Goal: Information Seeking & Learning: Learn about a topic

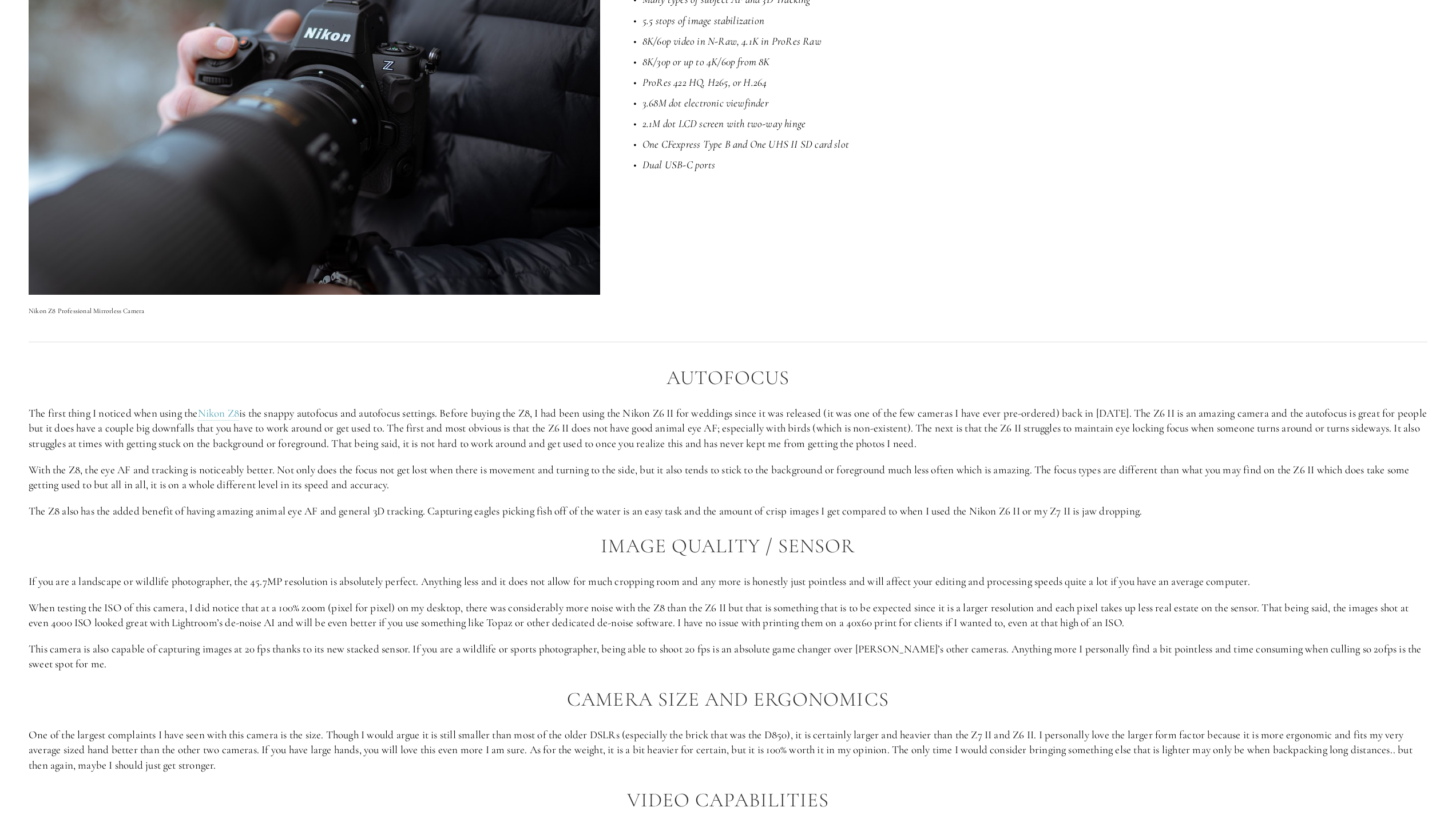
scroll to position [1202, 0]
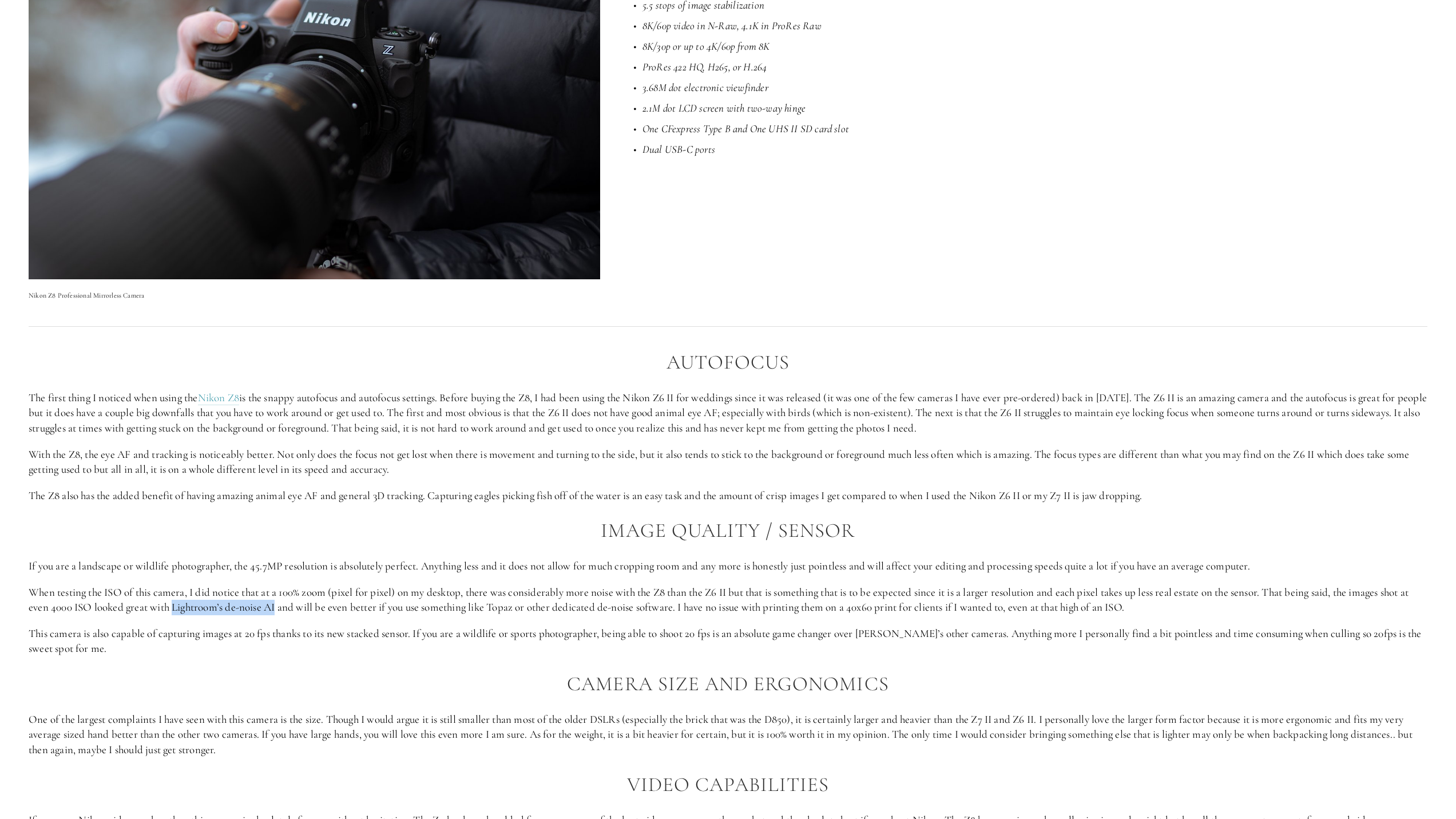
drag, startPoint x: 184, startPoint y: 608, endPoint x: 287, endPoint y: 603, distance: 103.1
click at [287, 603] on p "When testing the ISO of this camera, I did notice that at a 100% zoom (pixel fo…" at bounding box center [728, 600] width 1399 height 30
copy p "Lightroom’s de-noise AI"
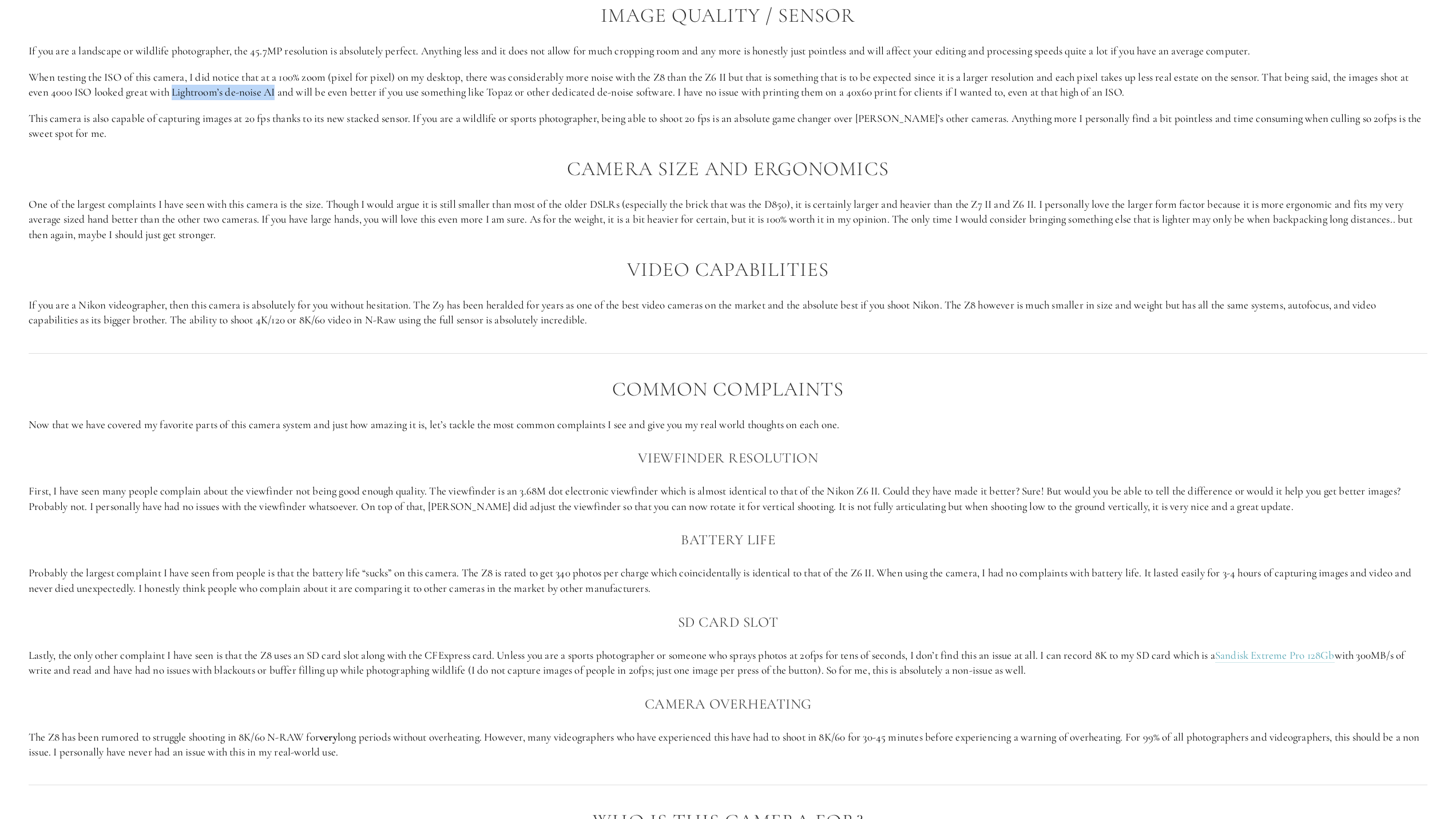
scroll to position [1774, 0]
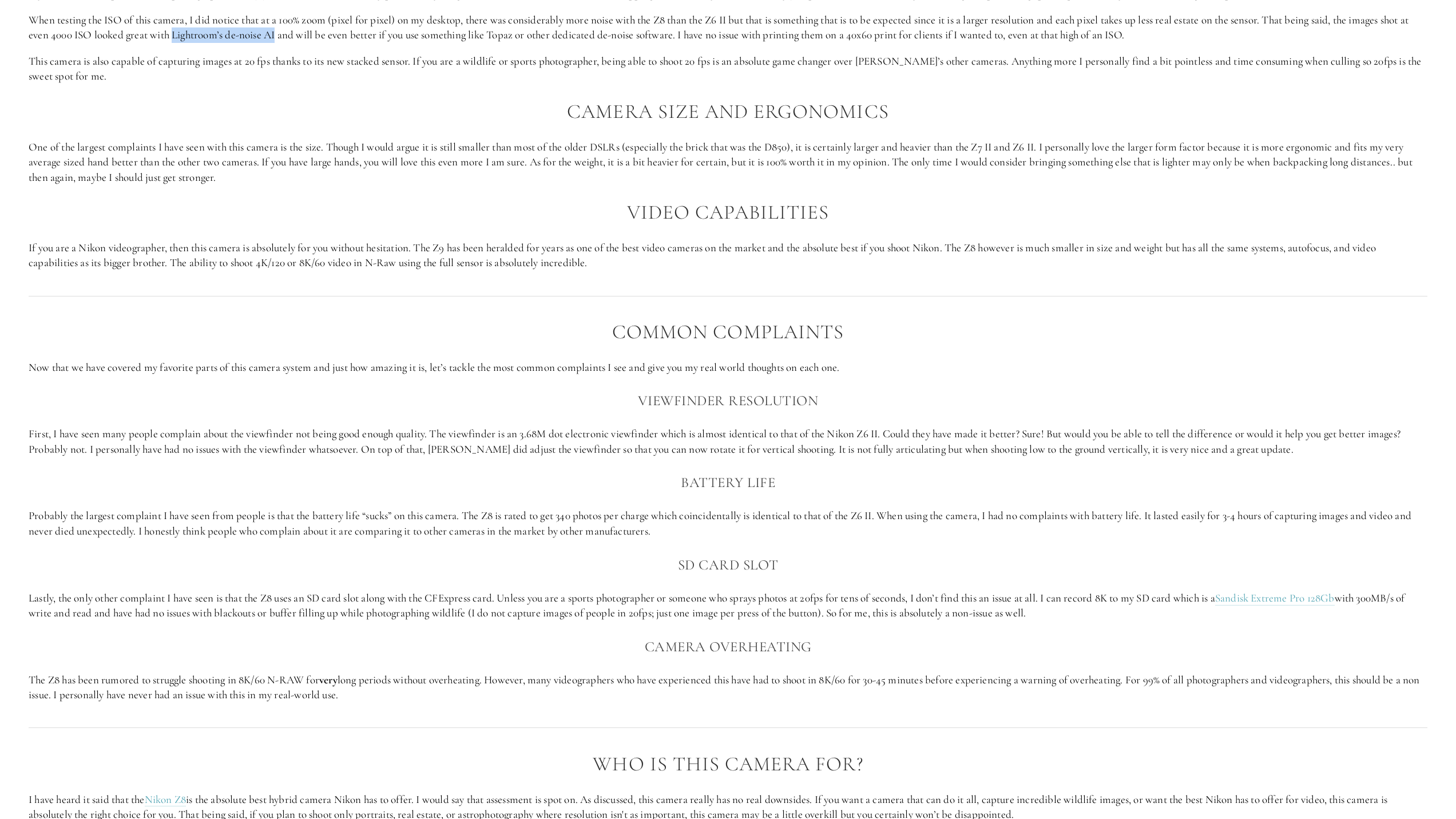
drag, startPoint x: 202, startPoint y: 362, endPoint x: 871, endPoint y: 364, distance: 669.0
click at [871, 364] on p "Now that we have covered my favorite parts of this camera system and just how a…" at bounding box center [728, 367] width 1399 height 15
drag, startPoint x: 638, startPoint y: 396, endPoint x: 842, endPoint y: 392, distance: 204.0
click at [842, 392] on h3 "Viewfinder resolution" at bounding box center [728, 401] width 1399 height 23
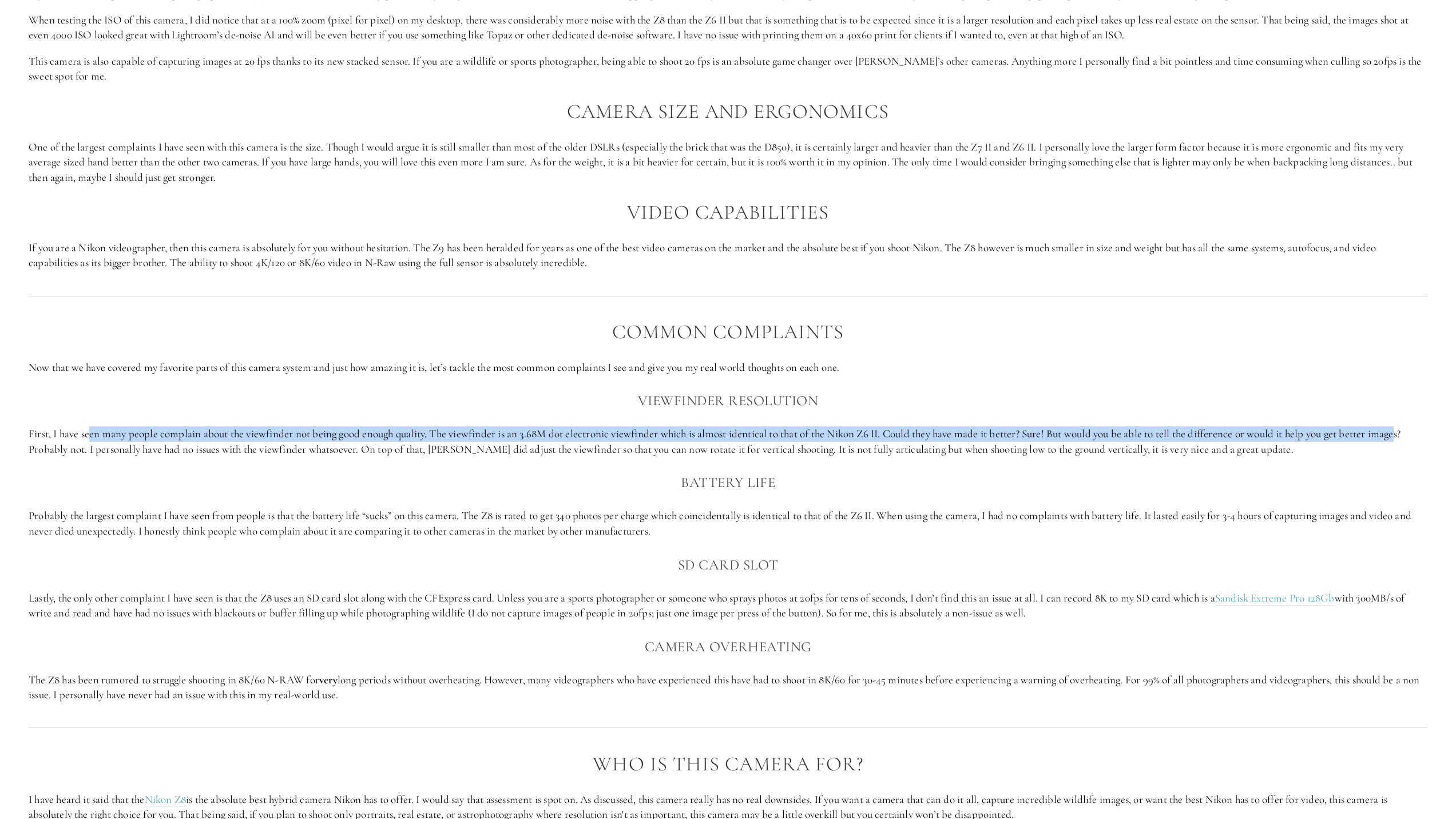
drag, startPoint x: 109, startPoint y: 437, endPoint x: 1412, endPoint y: 418, distance: 1303.1
click at [1412, 418] on div "Common Complaints Now that we have covered my favorite parts of this camera sys…" at bounding box center [728, 512] width 1399 height 382
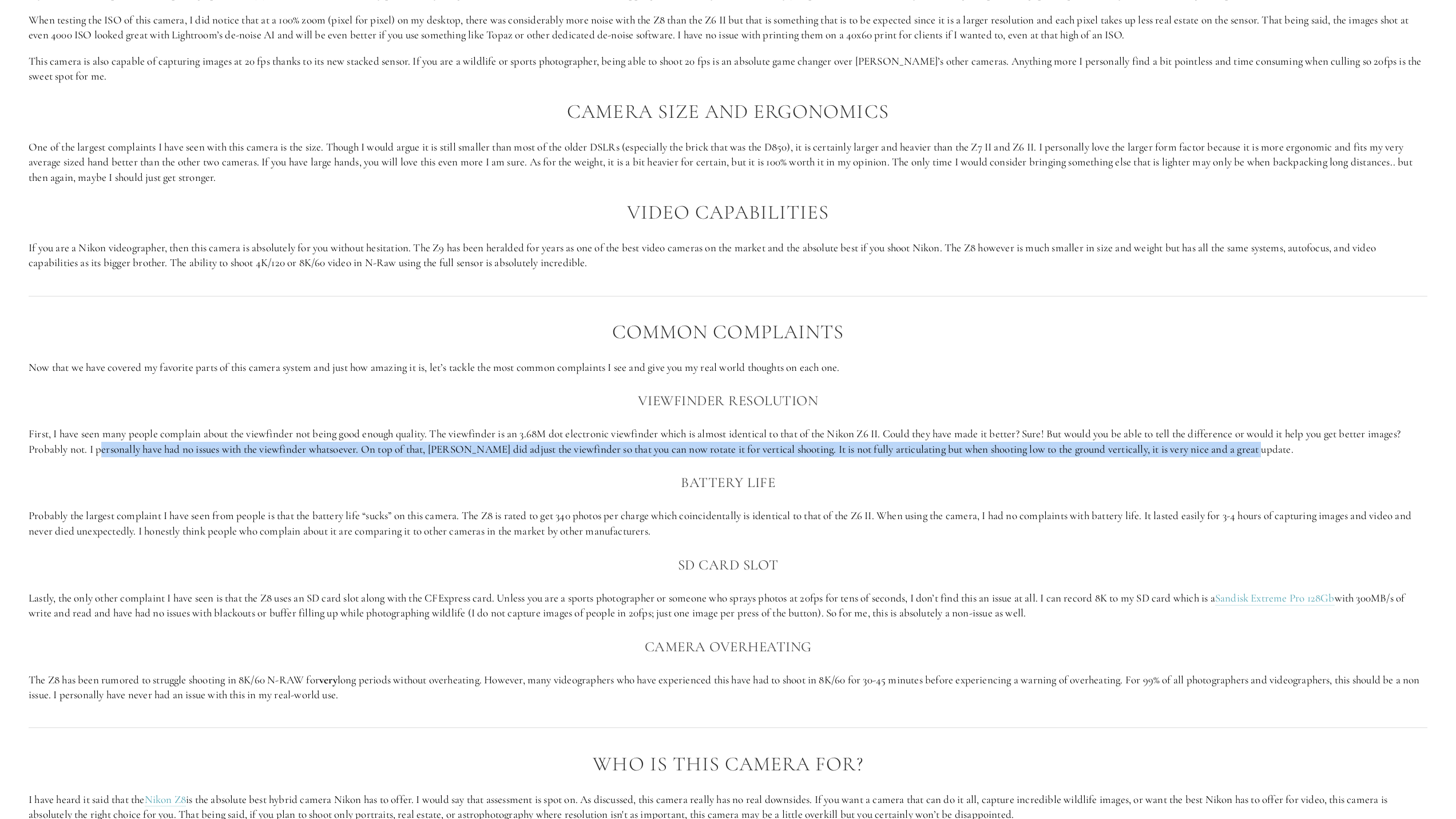
drag, startPoint x: 102, startPoint y: 450, endPoint x: 1269, endPoint y: 447, distance: 1167.0
click at [1269, 447] on p "First, I have seen many people complain about the viewfinder not being good eno…" at bounding box center [728, 441] width 1399 height 30
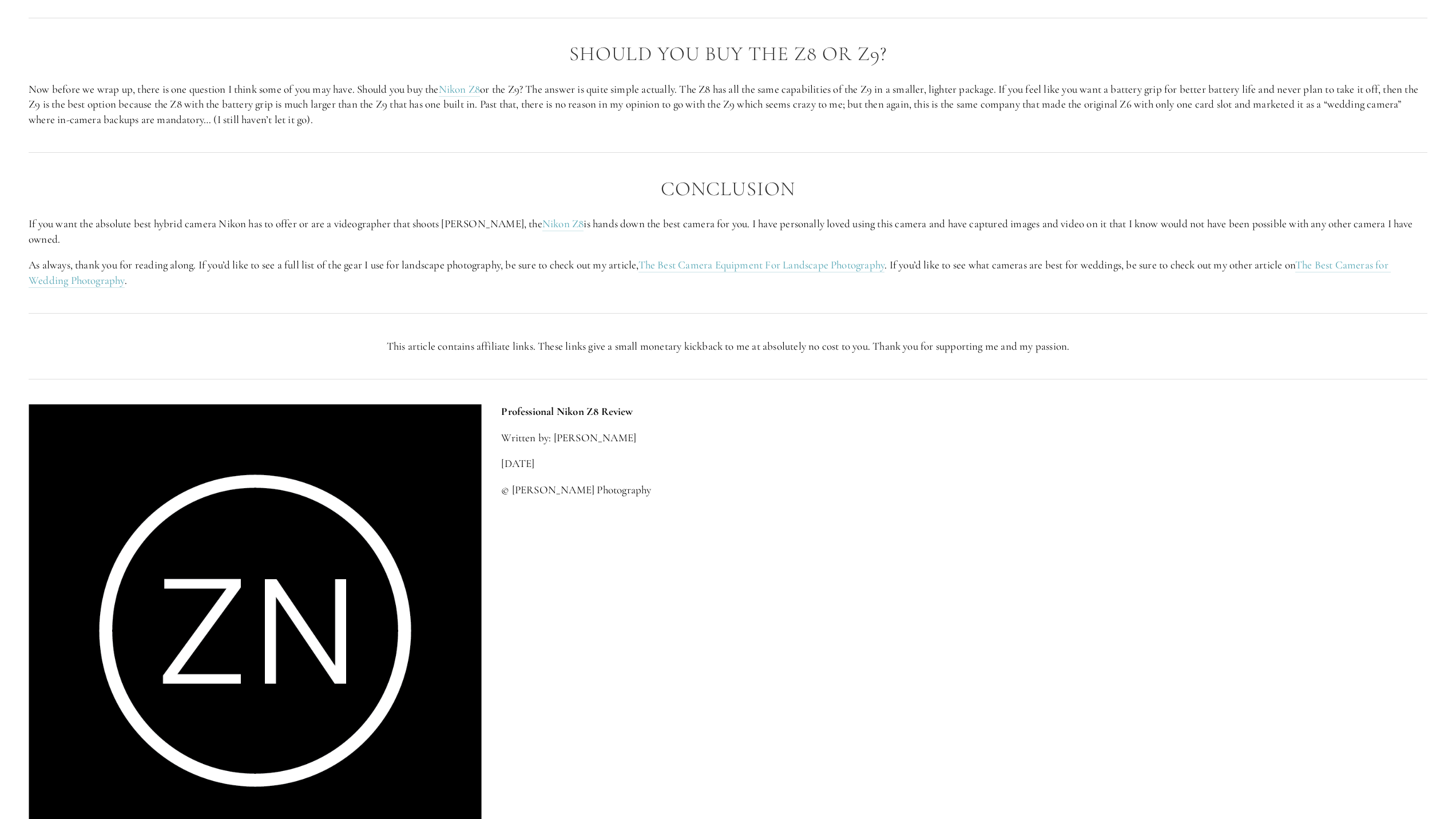
scroll to position [2861, 0]
